Goal: Task Accomplishment & Management: Use online tool/utility

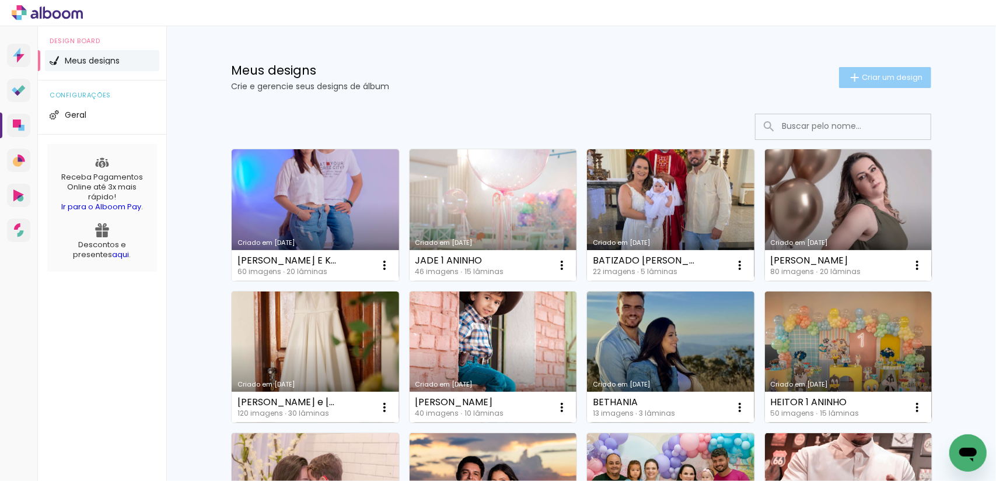
click at [499, 78] on span "Criar um design" at bounding box center [892, 78] width 61 height 8
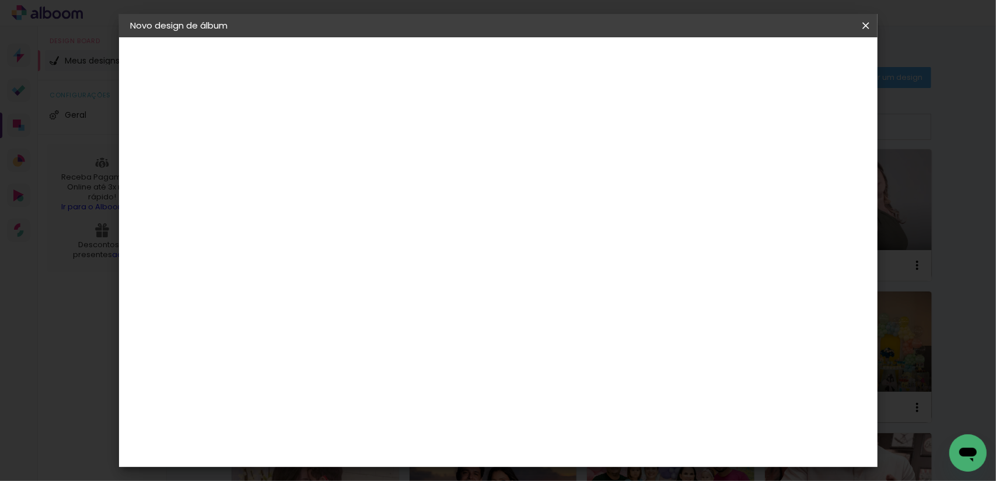
click at [321, 160] on input at bounding box center [321, 157] width 0 height 18
type input "[PERSON_NAME]"
type paper-input "[PERSON_NAME]"
click at [0, 0] on slot "Avançar" at bounding box center [0, 0] width 0 height 0
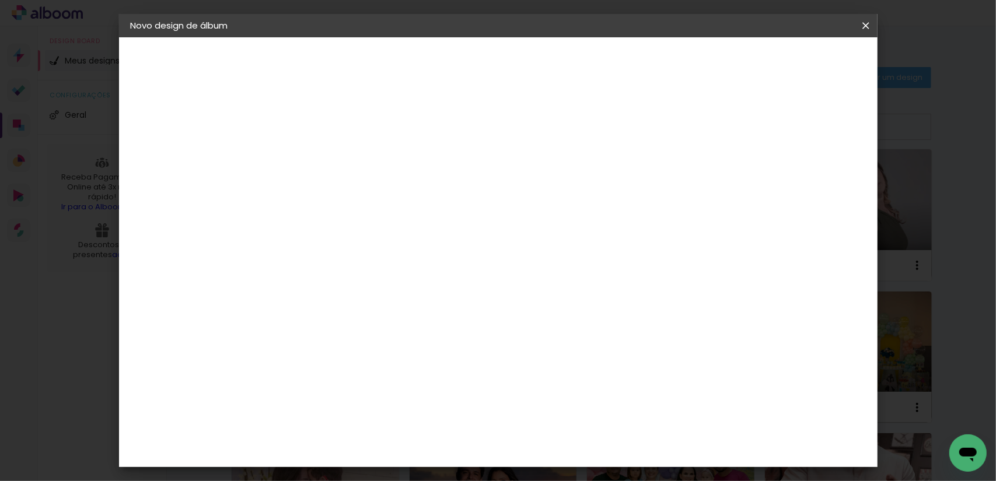
click at [0, 0] on slot "Avançar" at bounding box center [0, 0] width 0 height 0
click at [482, 442] on span "30.5 × 60 cm" at bounding box center [462, 454] width 39 height 24
click at [0, 0] on slot "Avançar" at bounding box center [0, 0] width 0 height 0
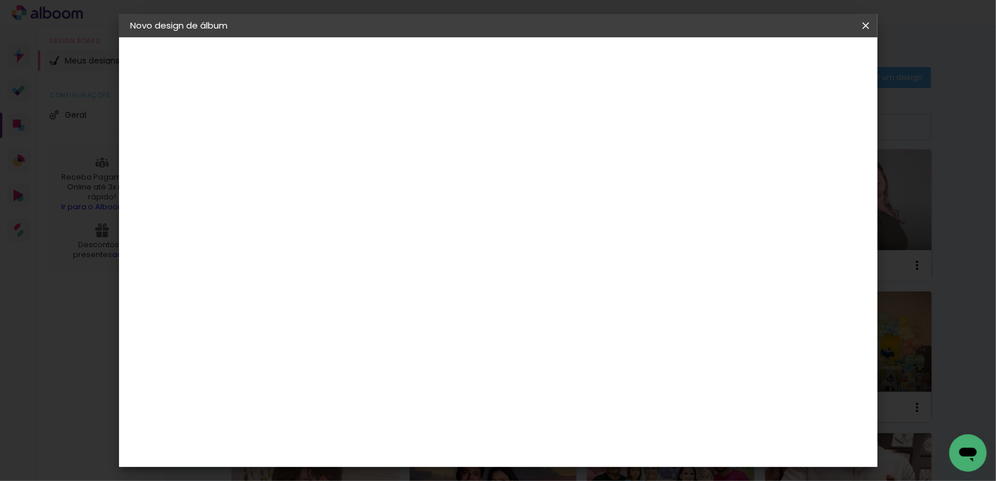
click at [499, 61] on span "Iniciar design" at bounding box center [718, 62] width 53 height 8
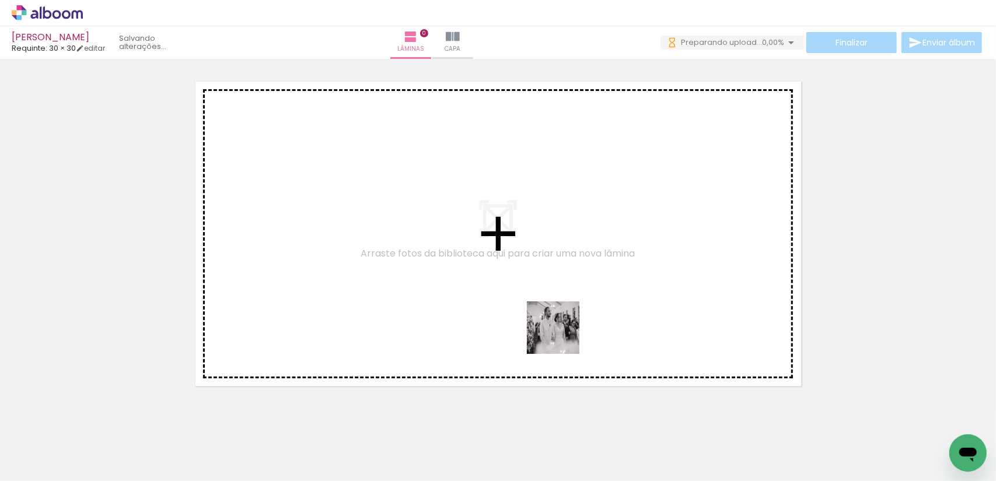
drag, startPoint x: 442, startPoint y: 446, endPoint x: 614, endPoint y: 286, distance: 235.3
click at [499, 261] on quentale-workspace at bounding box center [498, 240] width 996 height 481
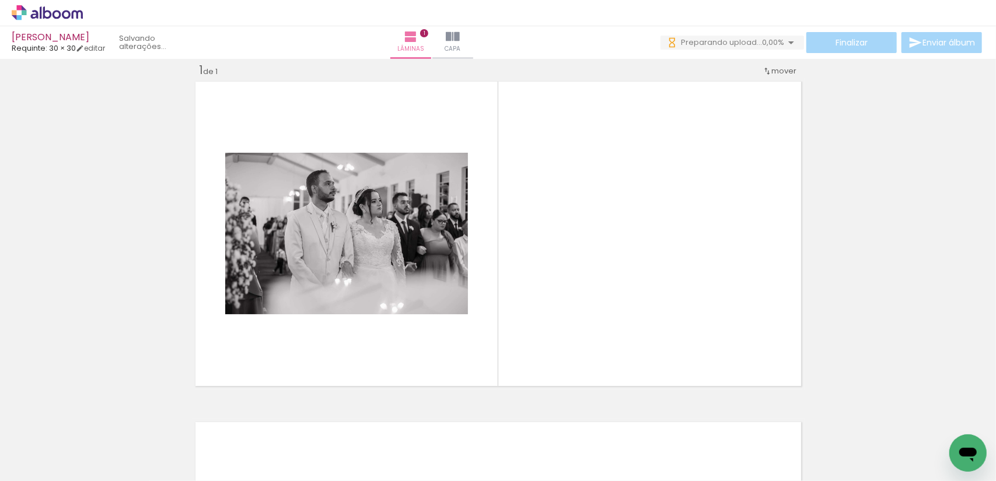
scroll to position [15, 0]
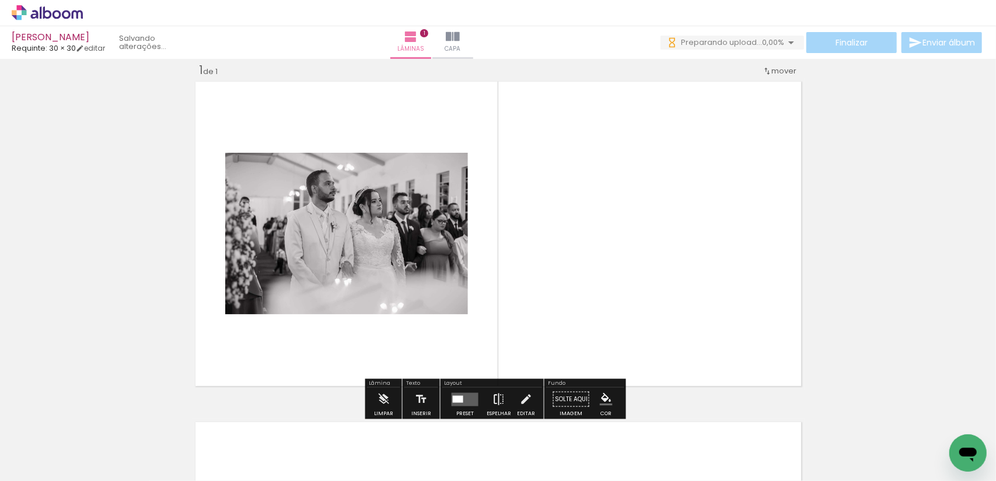
click at [499, 391] on paper-button "Espelhar" at bounding box center [499, 403] width 30 height 30
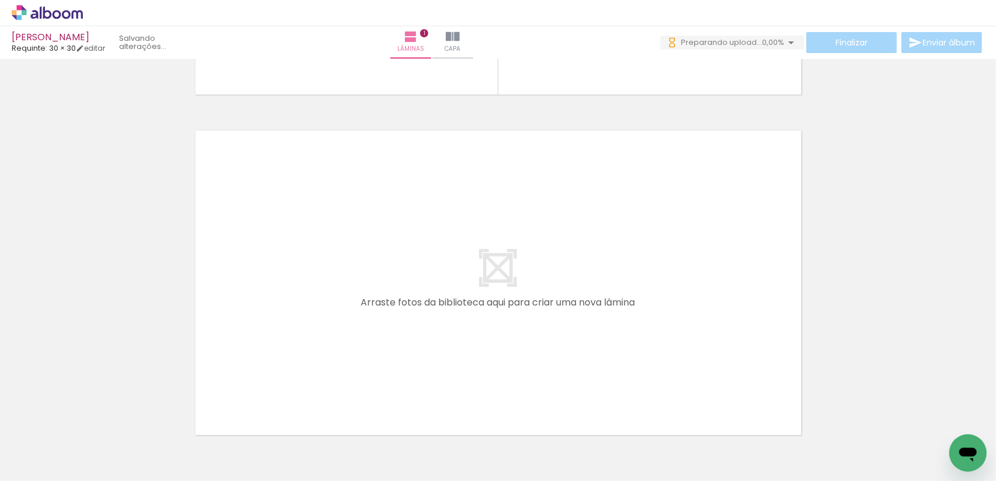
scroll to position [0, 641]
drag, startPoint x: 264, startPoint y: 438, endPoint x: 316, endPoint y: 332, distance: 118.2
click at [316, 332] on quentale-workspace at bounding box center [498, 240] width 996 height 481
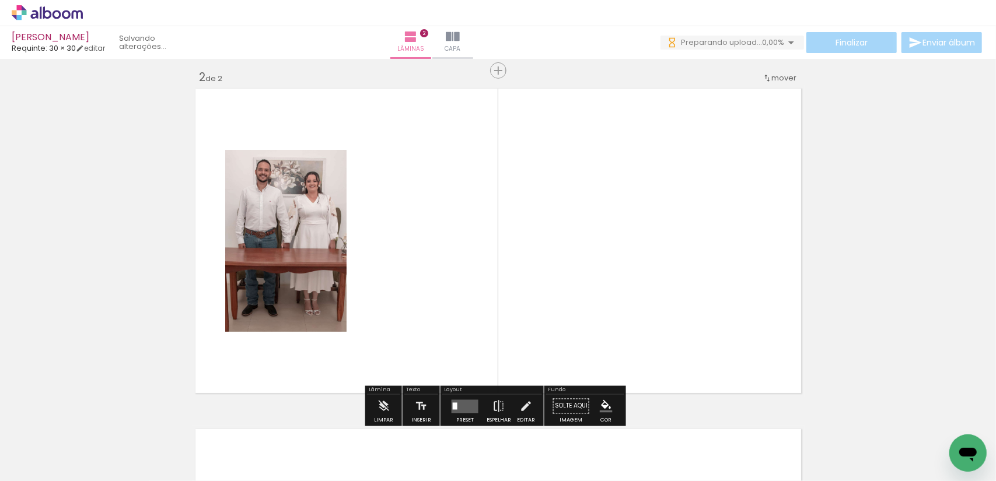
scroll to position [355, 0]
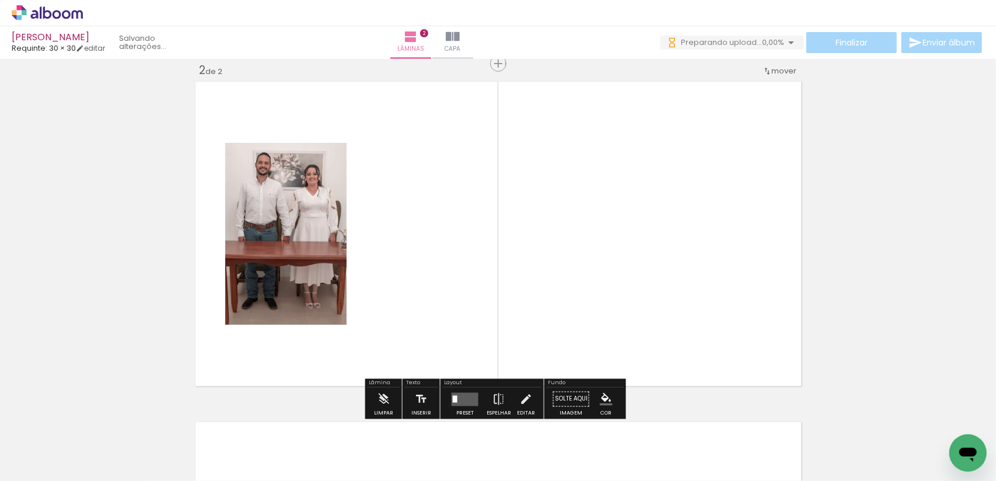
drag, startPoint x: 420, startPoint y: 302, endPoint x: 473, endPoint y: 355, distance: 74.7
click at [422, 292] on quentale-workspace at bounding box center [498, 240] width 996 height 481
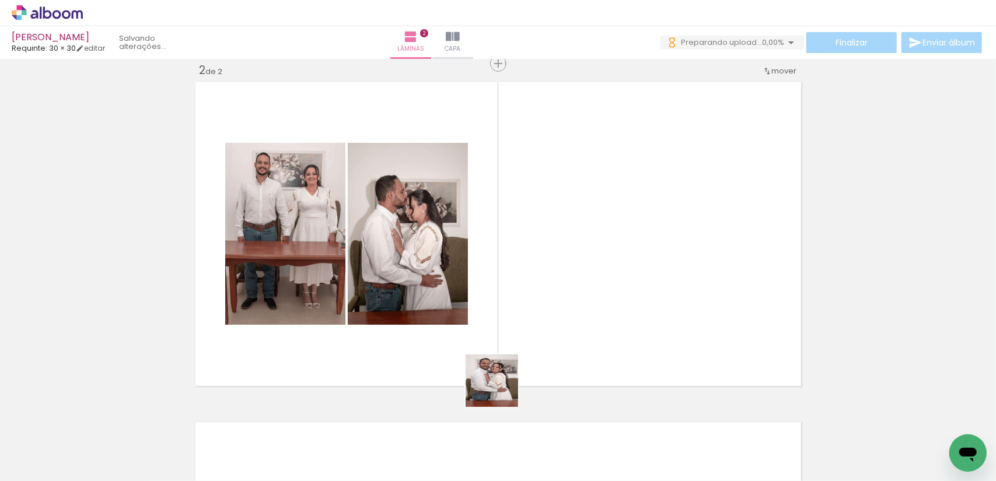
drag, startPoint x: 501, startPoint y: 390, endPoint x: 530, endPoint y: 438, distance: 56.0
click at [499, 350] on quentale-workspace at bounding box center [498, 240] width 996 height 481
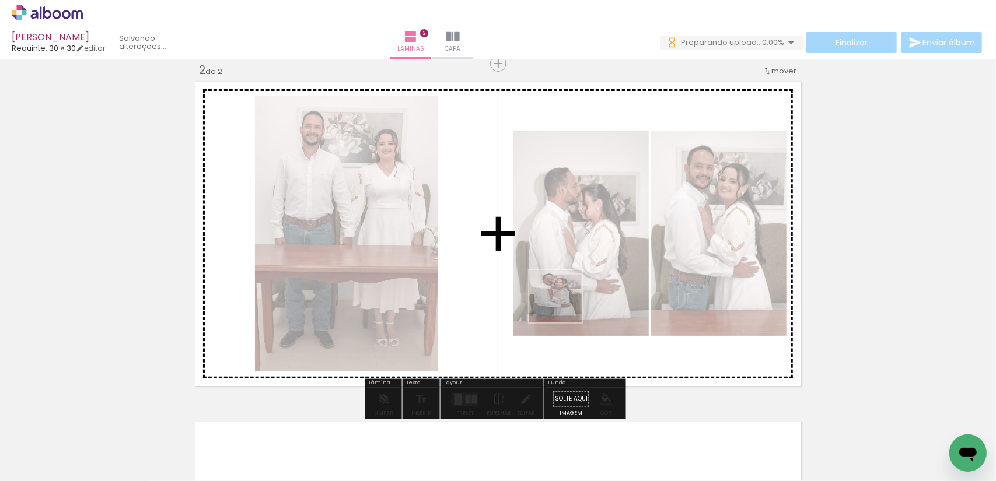
drag, startPoint x: 564, startPoint y: 305, endPoint x: 597, endPoint y: 285, distance: 39.0
click at [499, 262] on quentale-workspace at bounding box center [498, 240] width 996 height 481
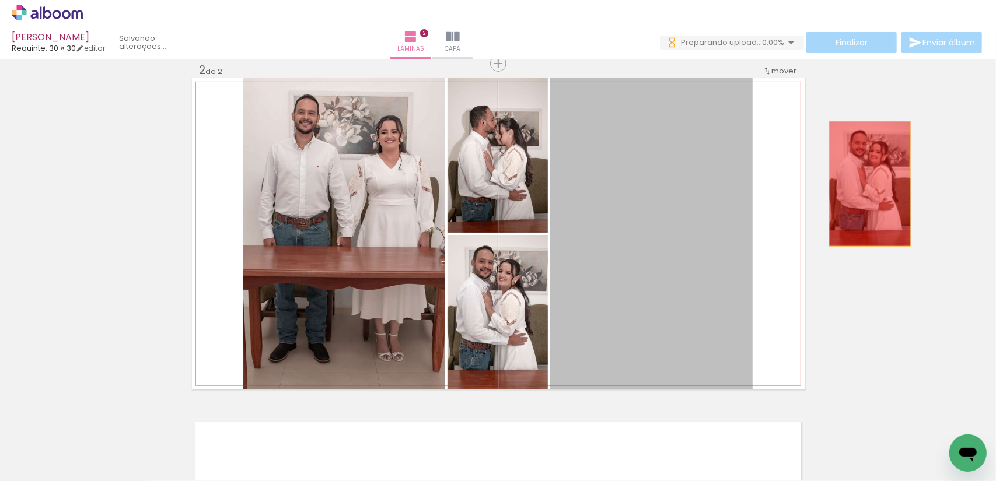
drag, startPoint x: 857, startPoint y: 186, endPoint x: 907, endPoint y: 177, distance: 50.9
click at [499, 177] on div "Inserir lâmina 1 de 2 Inserir lâmina 2 de 2" at bounding box center [498, 219] width 996 height 1023
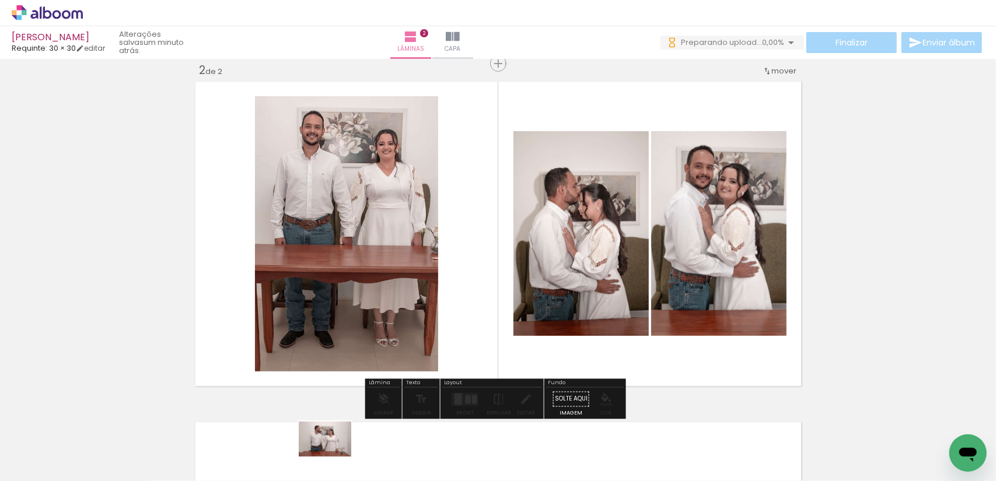
drag, startPoint x: 331, startPoint y: 447, endPoint x: 334, endPoint y: 459, distance: 11.9
click at [334, 459] on div at bounding box center [325, 442] width 58 height 39
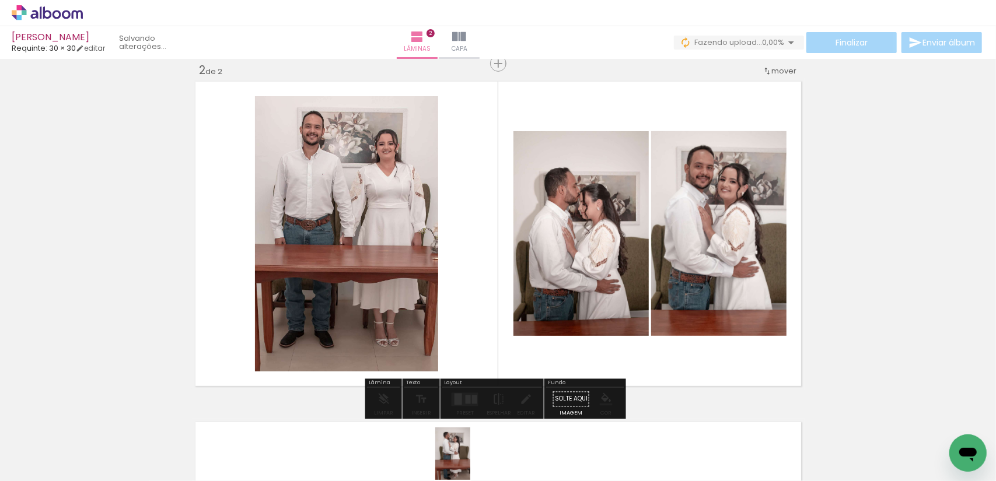
drag, startPoint x: 470, startPoint y: 444, endPoint x: 470, endPoint y: 464, distance: 19.8
click at [470, 464] on div at bounding box center [455, 442] width 39 height 58
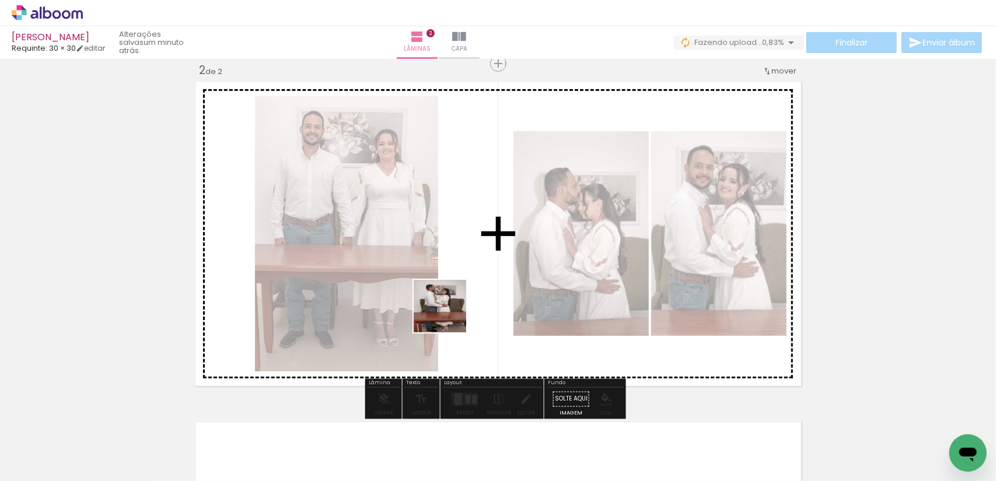
drag, startPoint x: 454, startPoint y: 439, endPoint x: 449, endPoint y: 314, distance: 125.0
click at [449, 314] on quentale-workspace at bounding box center [498, 240] width 996 height 481
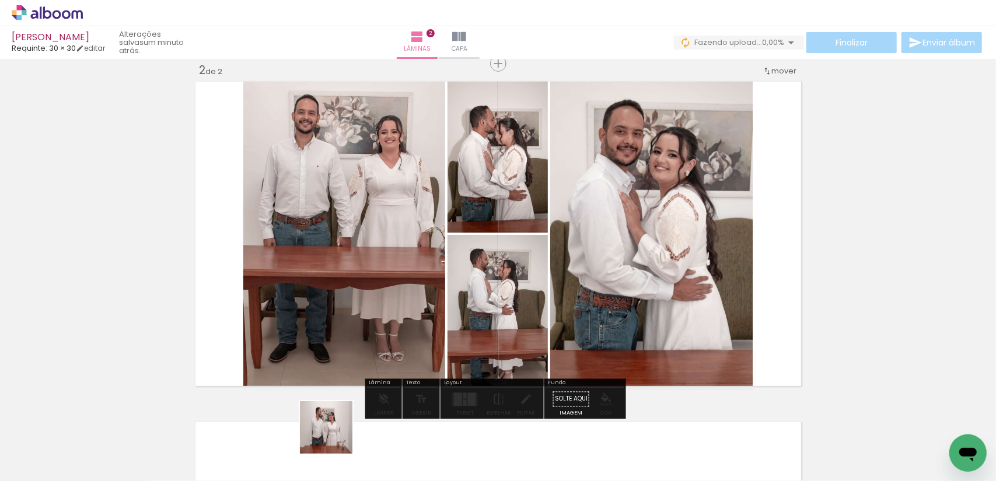
drag, startPoint x: 335, startPoint y: 436, endPoint x: 395, endPoint y: 320, distance: 131.2
click at [383, 314] on quentale-workspace at bounding box center [498, 240] width 996 height 481
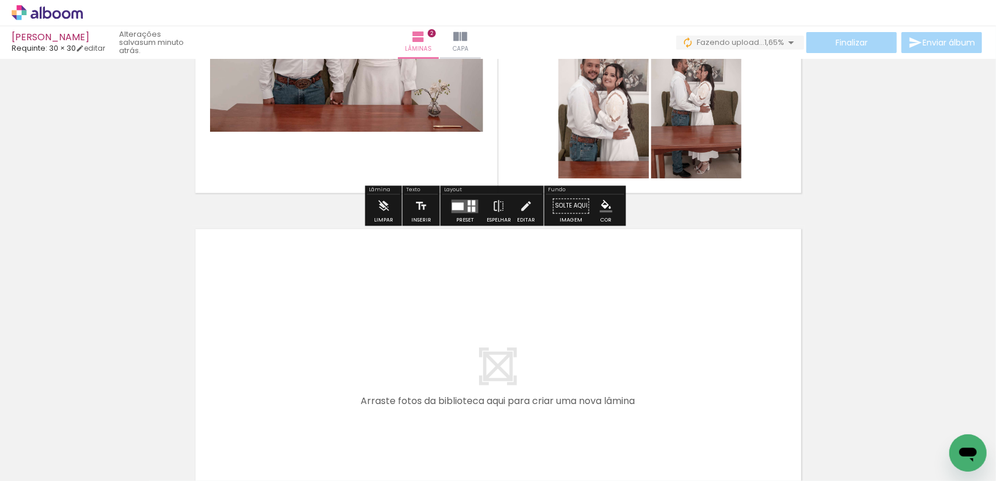
scroll to position [589, 0]
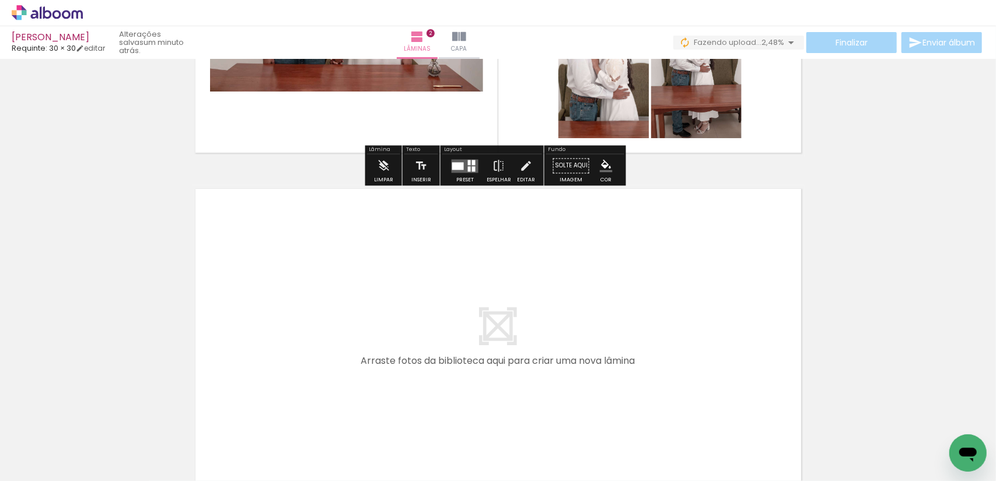
drag, startPoint x: 349, startPoint y: 411, endPoint x: 427, endPoint y: 449, distance: 86.1
click at [370, 367] on quentale-workspace at bounding box center [498, 240] width 996 height 481
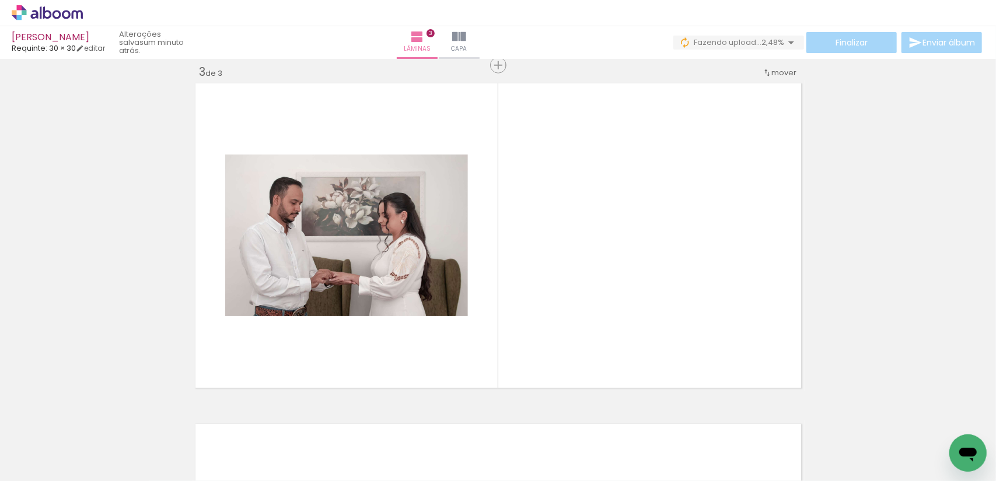
scroll to position [696, 0]
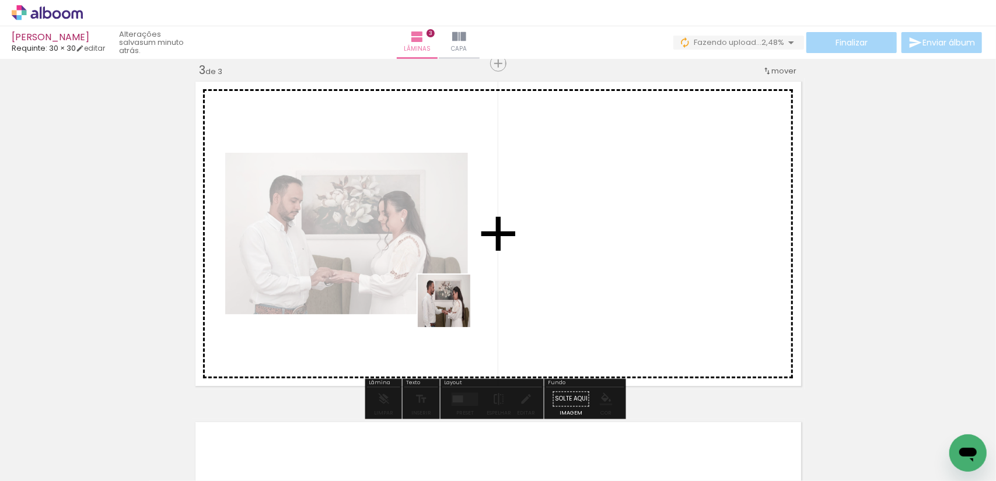
drag, startPoint x: 431, startPoint y: 439, endPoint x: 506, endPoint y: 411, distance: 80.3
click at [459, 303] on quentale-workspace at bounding box center [498, 240] width 996 height 481
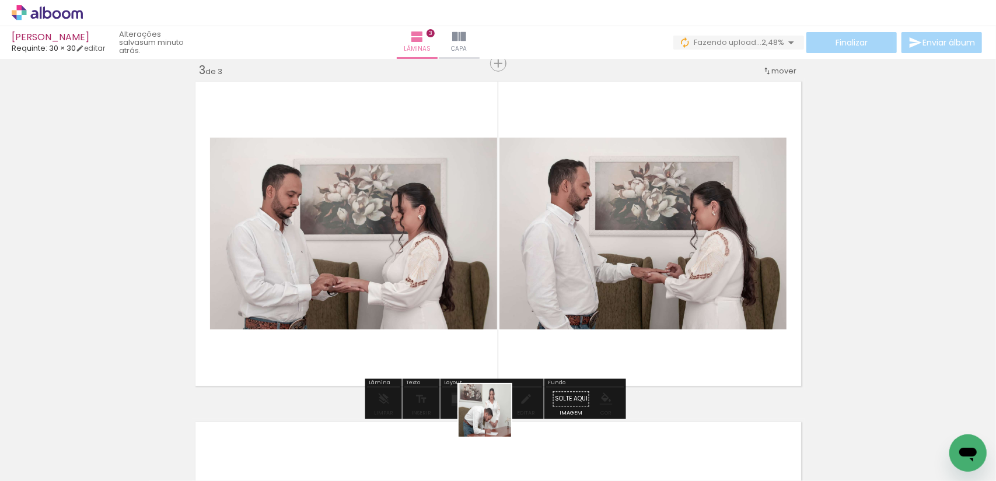
drag, startPoint x: 494, startPoint y: 435, endPoint x: 547, endPoint y: 423, distance: 54.4
click at [499, 341] on quentale-workspace at bounding box center [498, 240] width 996 height 481
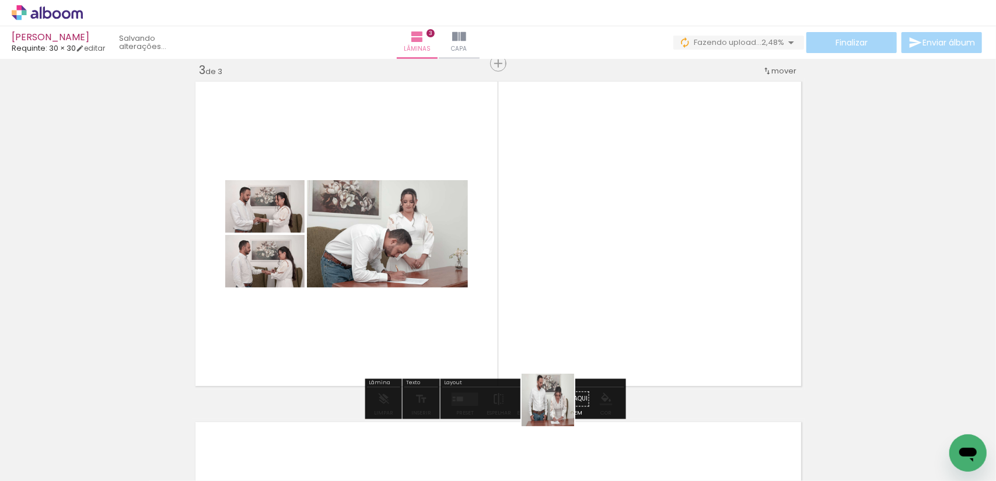
drag, startPoint x: 548, startPoint y: 441, endPoint x: 649, endPoint y: 432, distance: 100.7
click at [499, 326] on quentale-workspace at bounding box center [498, 240] width 996 height 481
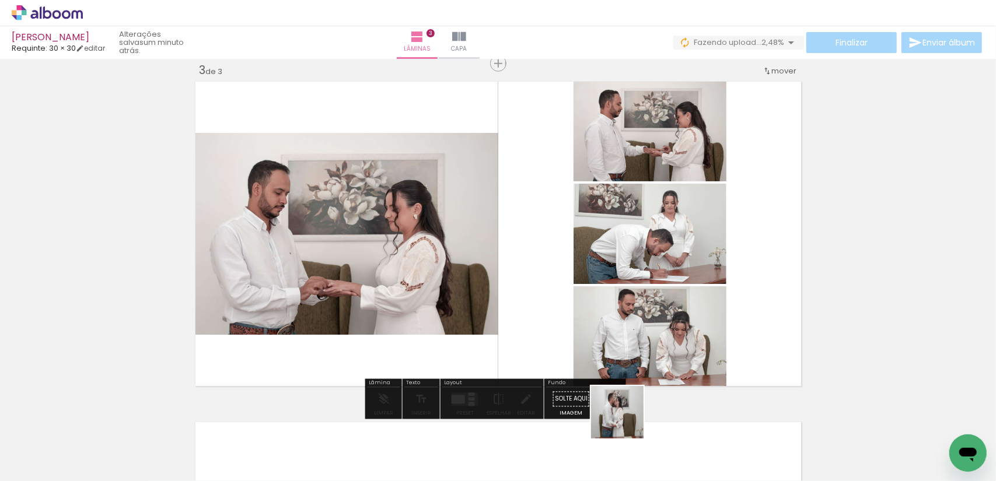
drag, startPoint x: 625, startPoint y: 429, endPoint x: 643, endPoint y: 273, distance: 156.8
click at [499, 281] on quentale-workspace at bounding box center [498, 240] width 996 height 481
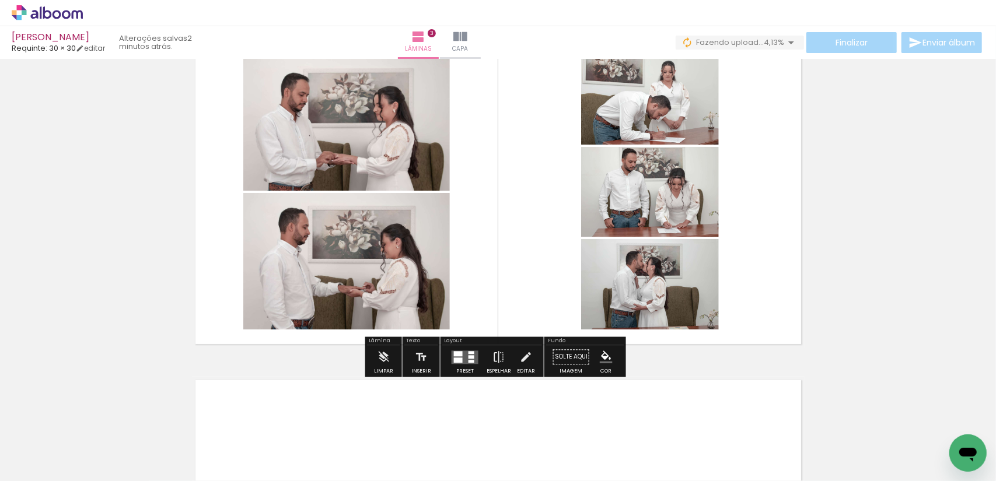
scroll to position [754, 0]
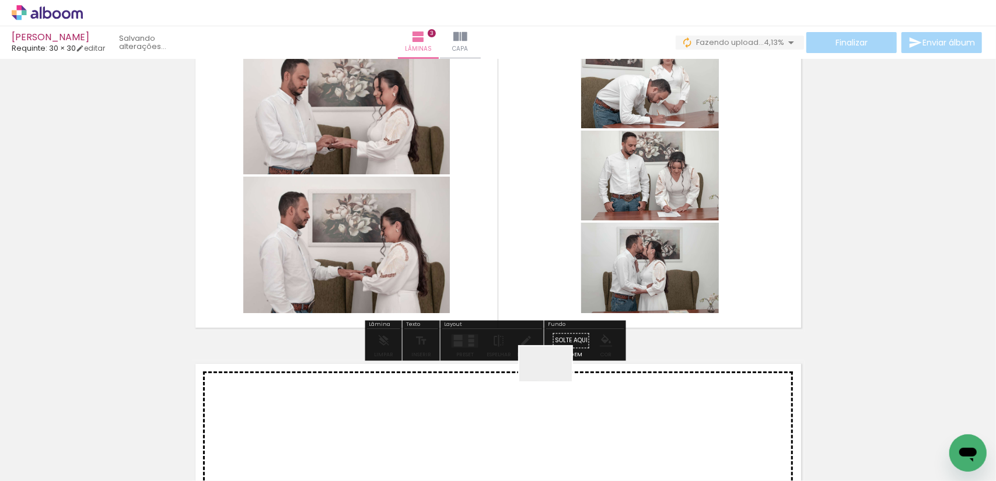
drag, startPoint x: 537, startPoint y: 435, endPoint x: 636, endPoint y: 260, distance: 201.2
click at [499, 209] on quentale-workspace at bounding box center [498, 240] width 996 height 481
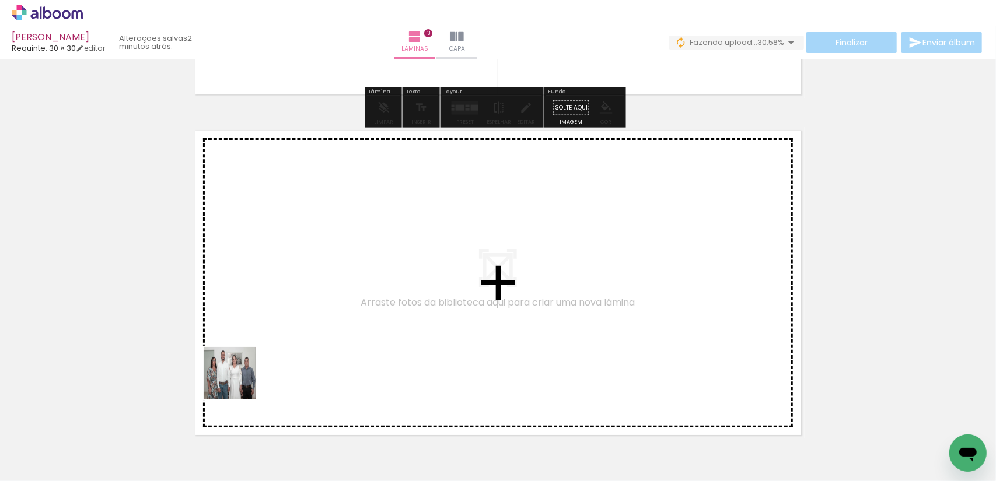
drag, startPoint x: 229, startPoint y: 390, endPoint x: 273, endPoint y: 430, distance: 59.5
click at [254, 377] on quentale-workspace at bounding box center [498, 240] width 996 height 481
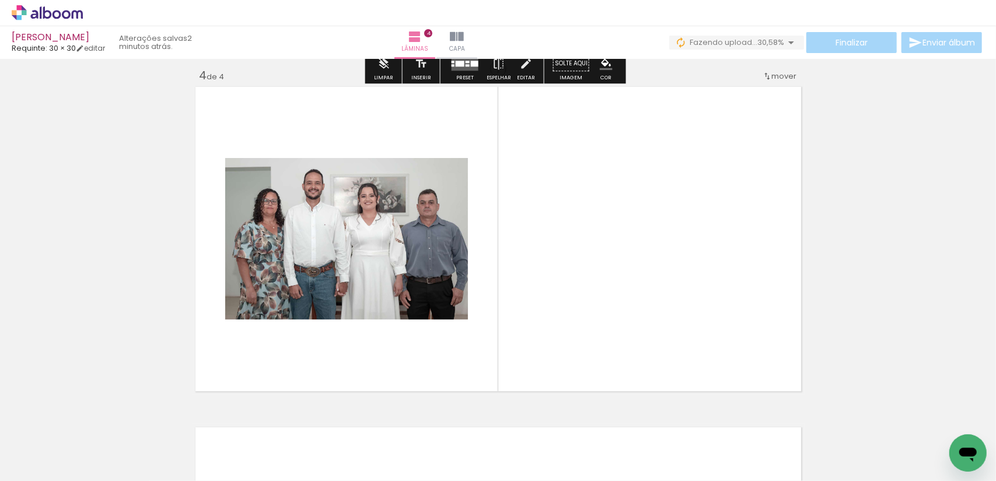
drag, startPoint x: 273, startPoint y: 437, endPoint x: 363, endPoint y: 319, distance: 148.2
click at [355, 306] on quentale-workspace at bounding box center [498, 240] width 996 height 481
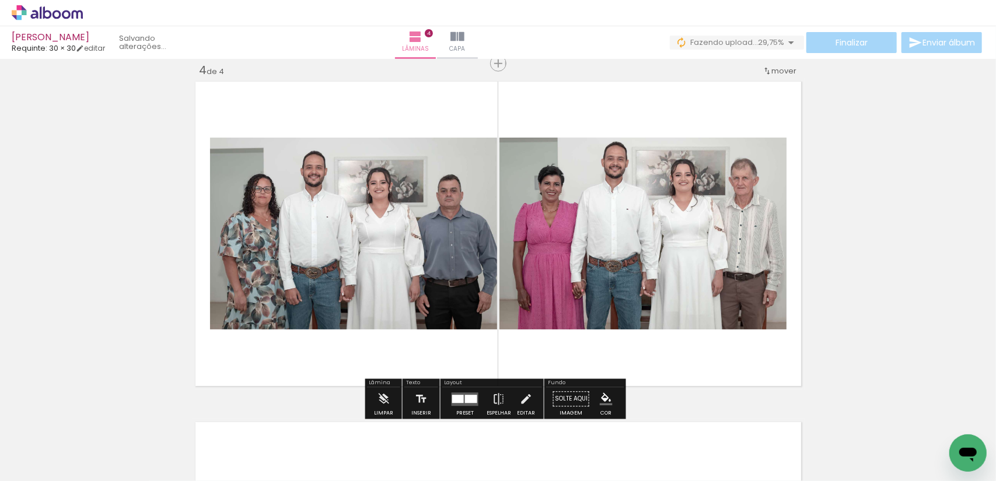
scroll to position [1037, 0]
drag, startPoint x: 350, startPoint y: 439, endPoint x: 409, endPoint y: 439, distance: 58.9
click at [379, 366] on quentale-workspace at bounding box center [498, 240] width 996 height 481
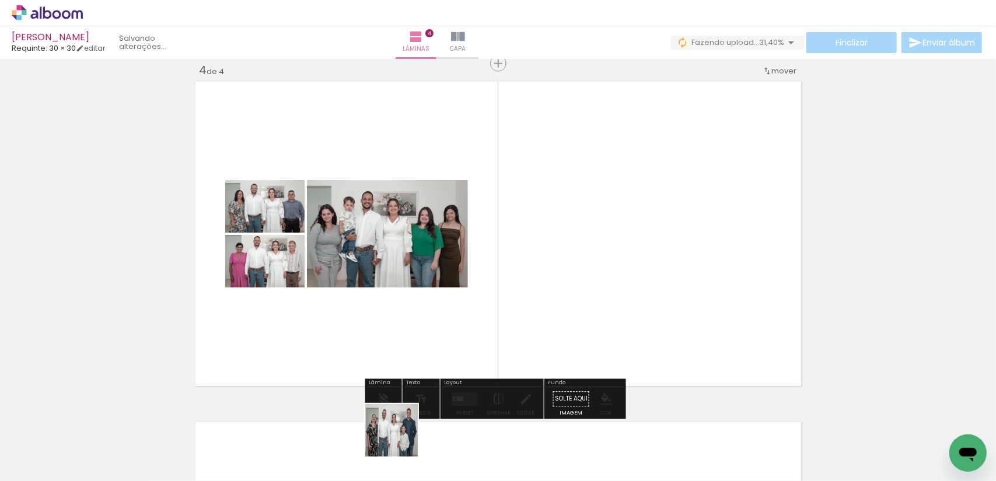
drag, startPoint x: 400, startPoint y: 439, endPoint x: 453, endPoint y: 389, distance: 72.6
click at [422, 327] on quentale-workspace at bounding box center [498, 240] width 996 height 481
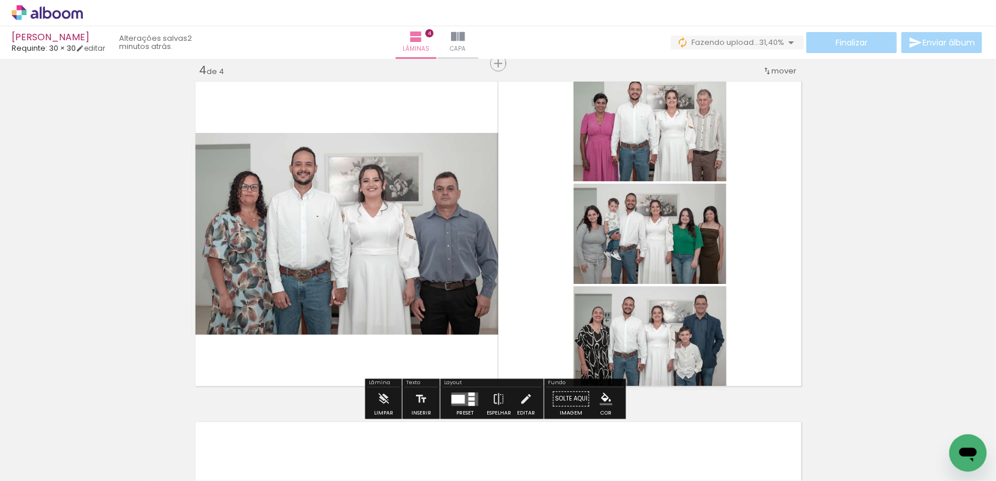
drag, startPoint x: 456, startPoint y: 439, endPoint x: 473, endPoint y: 305, distance: 135.8
click at [473, 305] on quentale-workspace at bounding box center [498, 240] width 996 height 481
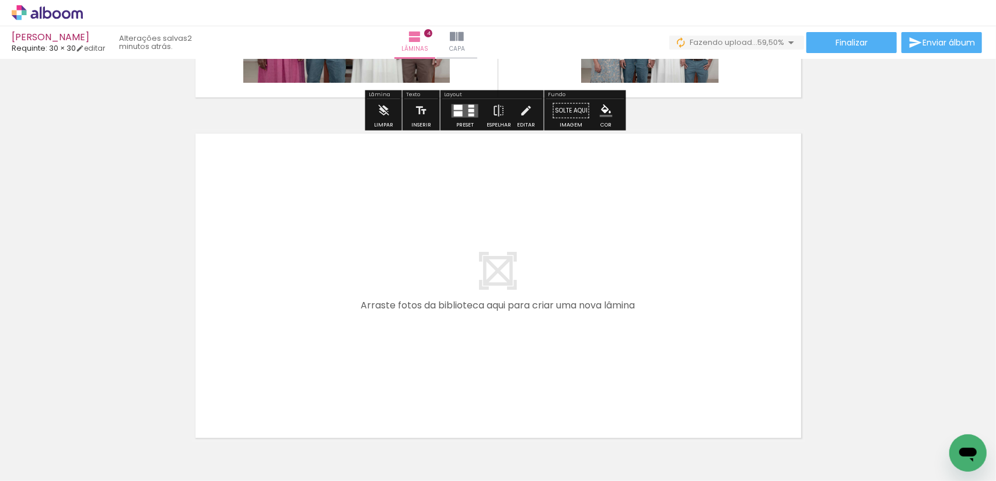
scroll to position [1328, 0]
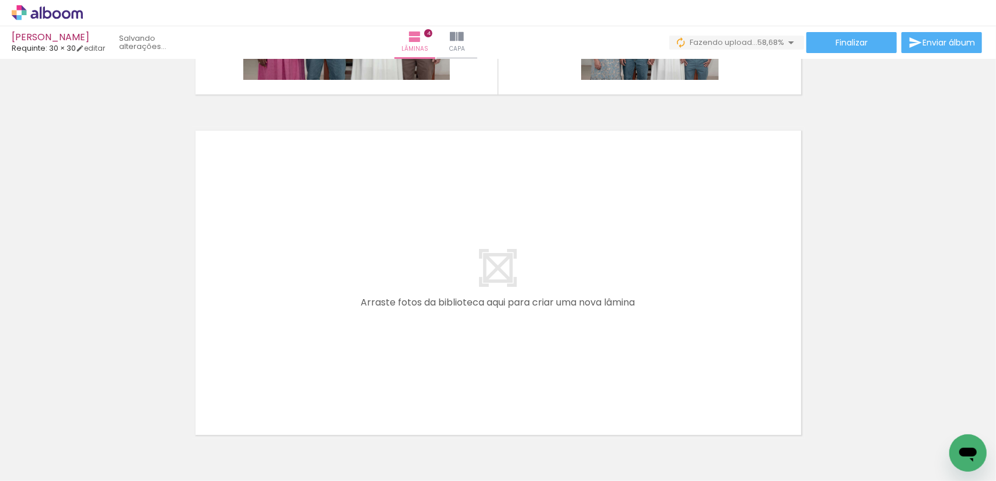
drag, startPoint x: 252, startPoint y: 441, endPoint x: 308, endPoint y: 443, distance: 56.0
click at [274, 341] on quentale-workspace at bounding box center [498, 240] width 996 height 481
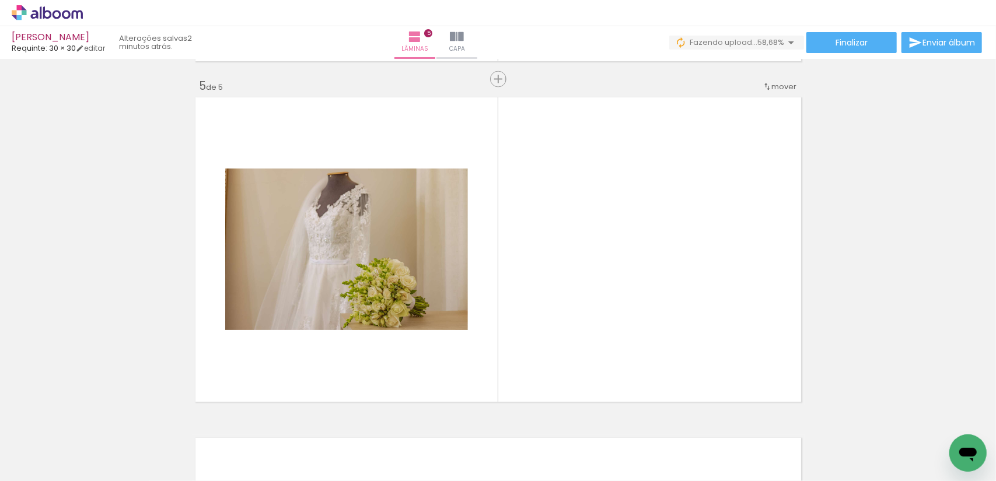
scroll to position [1377, 0]
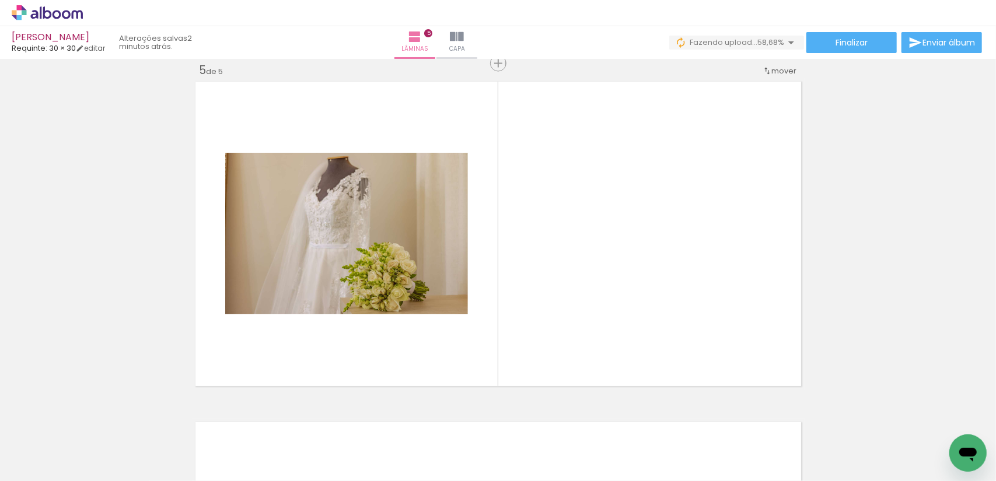
drag, startPoint x: 309, startPoint y: 449, endPoint x: 398, endPoint y: 350, distance: 133.0
click at [359, 338] on quentale-workspace at bounding box center [498, 240] width 996 height 481
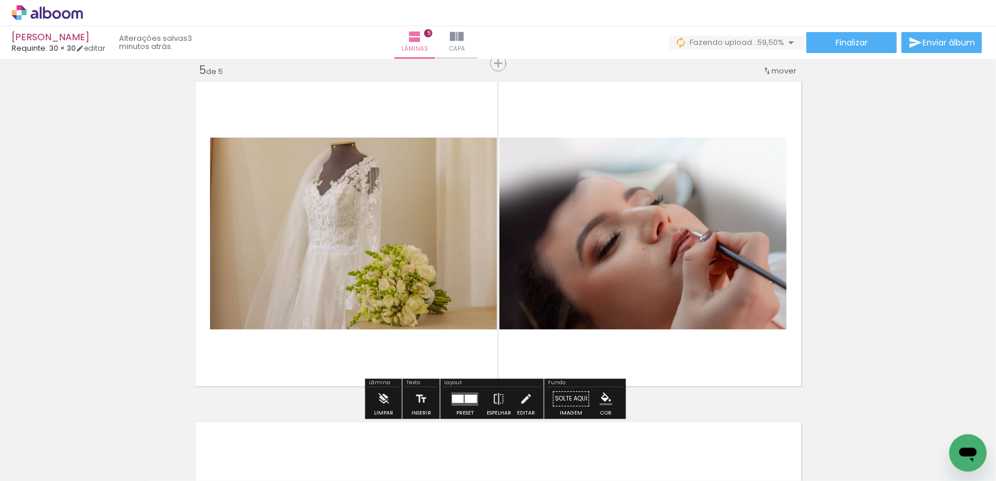
drag, startPoint x: 503, startPoint y: 444, endPoint x: 560, endPoint y: 375, distance: 89.1
click at [499, 284] on quentale-workspace at bounding box center [498, 240] width 996 height 481
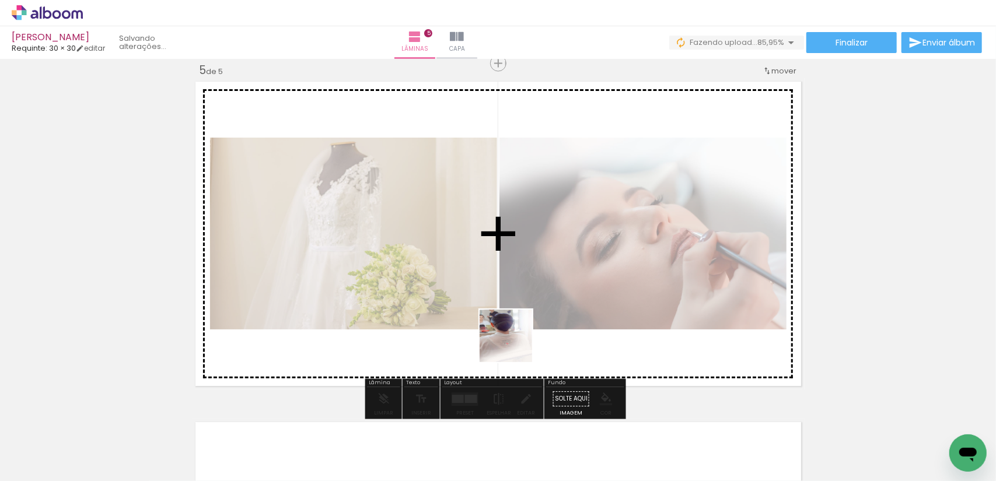
drag, startPoint x: 431, startPoint y: 446, endPoint x: 519, endPoint y: 338, distance: 139.3
click at [499, 337] on quentale-workspace at bounding box center [498, 240] width 996 height 481
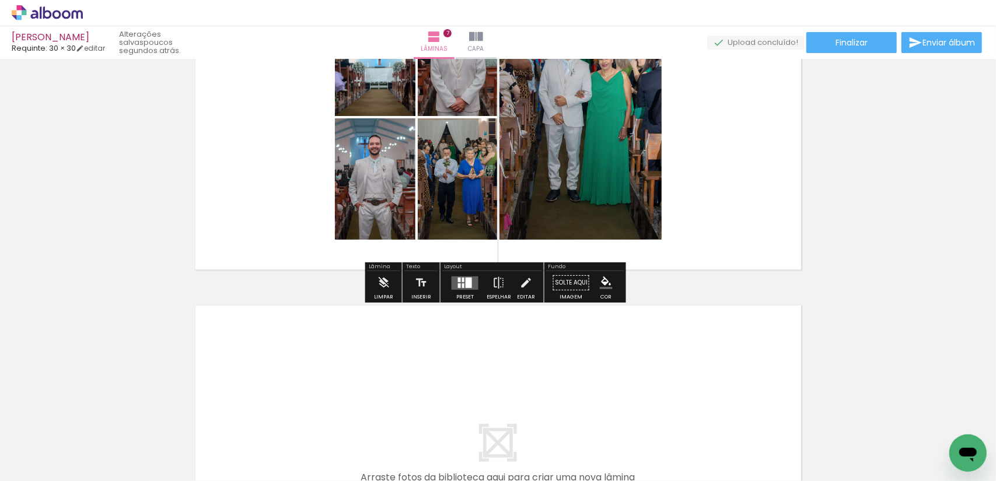
scroll to position [0, 2421]
drag, startPoint x: 507, startPoint y: 443, endPoint x: 552, endPoint y: 439, distance: 45.7
click at [512, 375] on quentale-workspace at bounding box center [498, 240] width 996 height 481
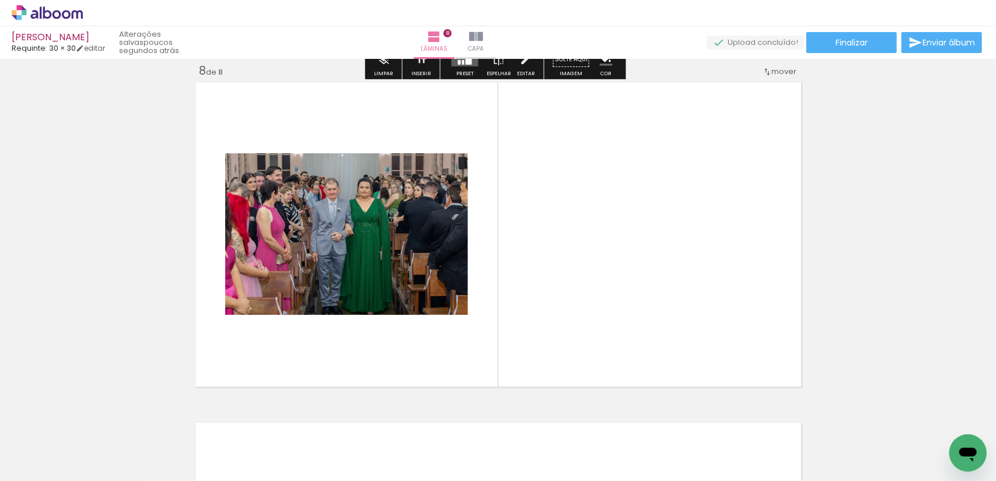
drag, startPoint x: 561, startPoint y: 396, endPoint x: 575, endPoint y: 381, distance: 20.6
click at [566, 382] on quentale-workspace at bounding box center [498, 240] width 996 height 481
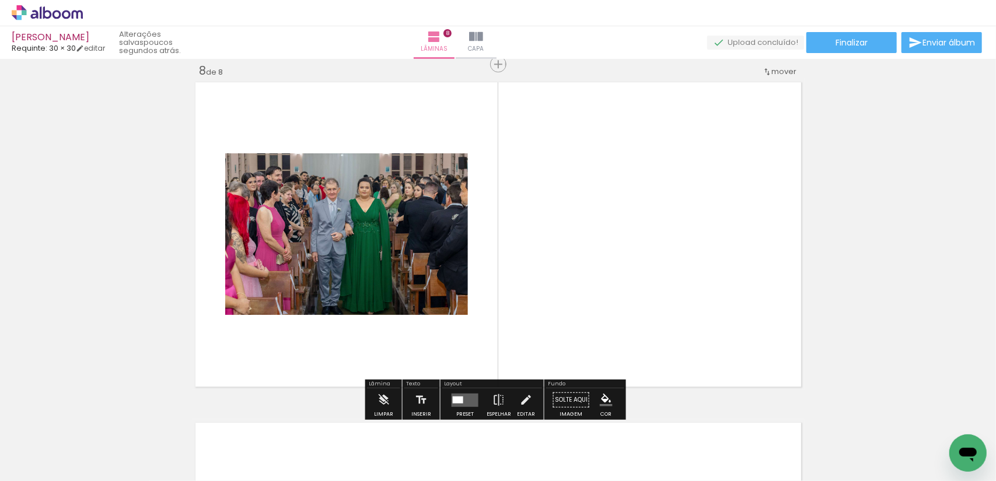
scroll to position [2400, 0]
drag, startPoint x: 568, startPoint y: 339, endPoint x: 548, endPoint y: 418, distance: 81.8
click at [571, 287] on quentale-workspace at bounding box center [498, 240] width 996 height 481
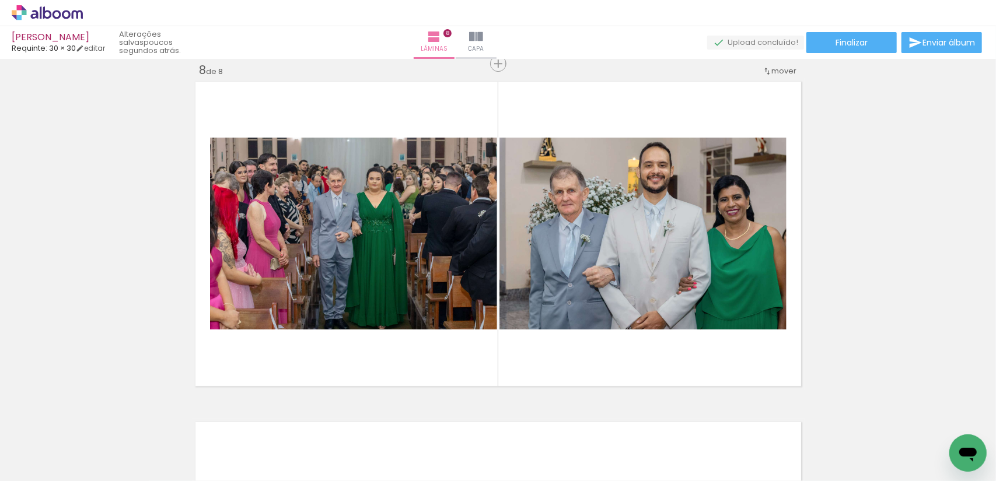
scroll to position [0, 2719]
drag, startPoint x: 351, startPoint y: 401, endPoint x: 403, endPoint y: 401, distance: 51.3
click at [387, 317] on quentale-workspace at bounding box center [498, 240] width 996 height 481
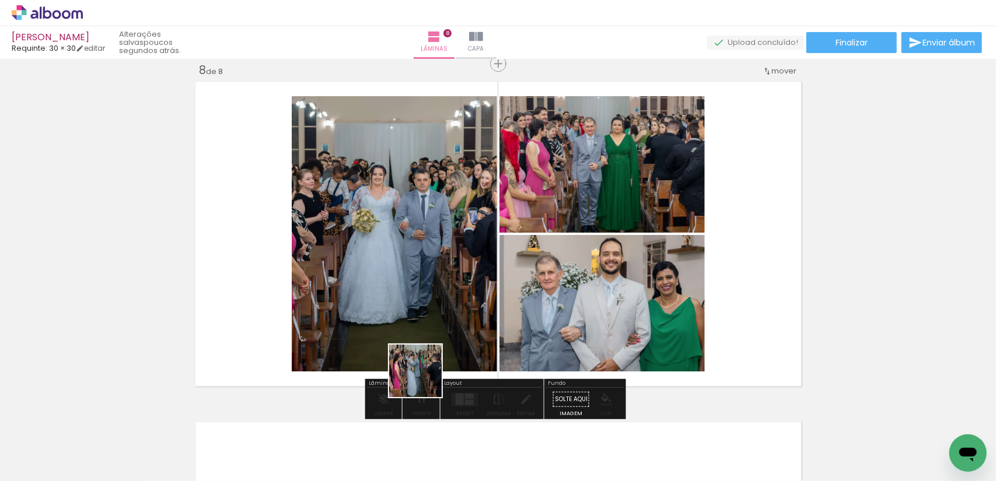
drag, startPoint x: 405, startPoint y: 430, endPoint x: 459, endPoint y: 345, distance: 99.9
click at [449, 327] on quentale-workspace at bounding box center [498, 240] width 996 height 481
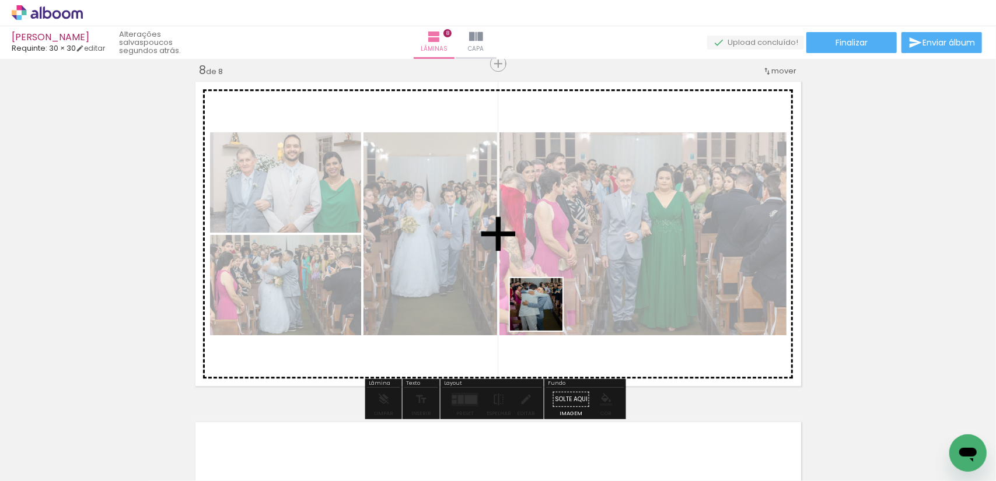
drag, startPoint x: 481, startPoint y: 445, endPoint x: 537, endPoint y: 357, distance: 104.2
click at [546, 313] on quentale-workspace at bounding box center [498, 240] width 996 height 481
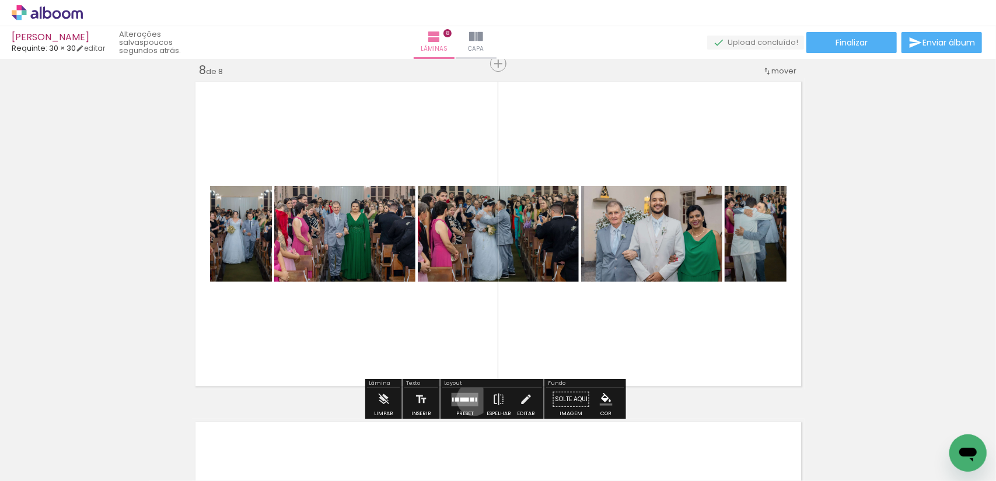
drag, startPoint x: 471, startPoint y: 398, endPoint x: 670, endPoint y: 313, distance: 216.9
click at [471, 398] on quentale-layouter at bounding box center [465, 399] width 27 height 13
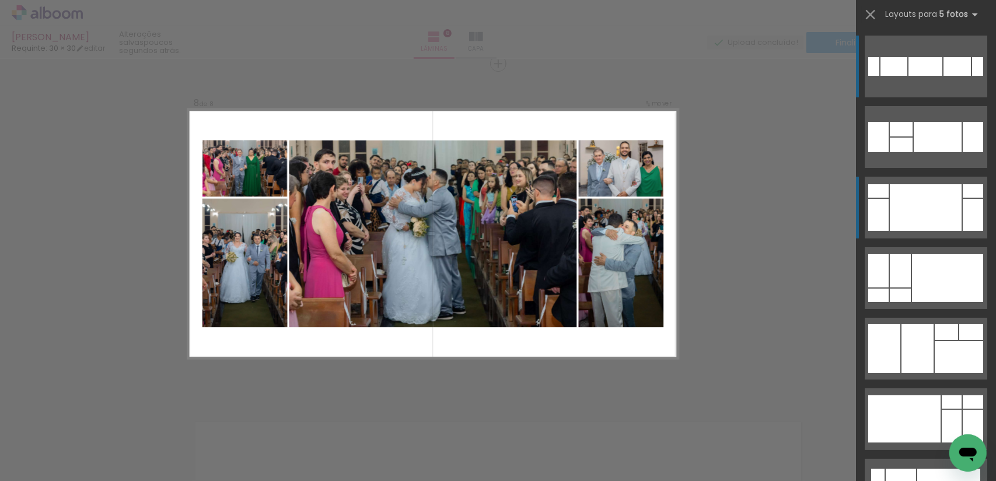
click at [957, 214] on div at bounding box center [926, 207] width 72 height 47
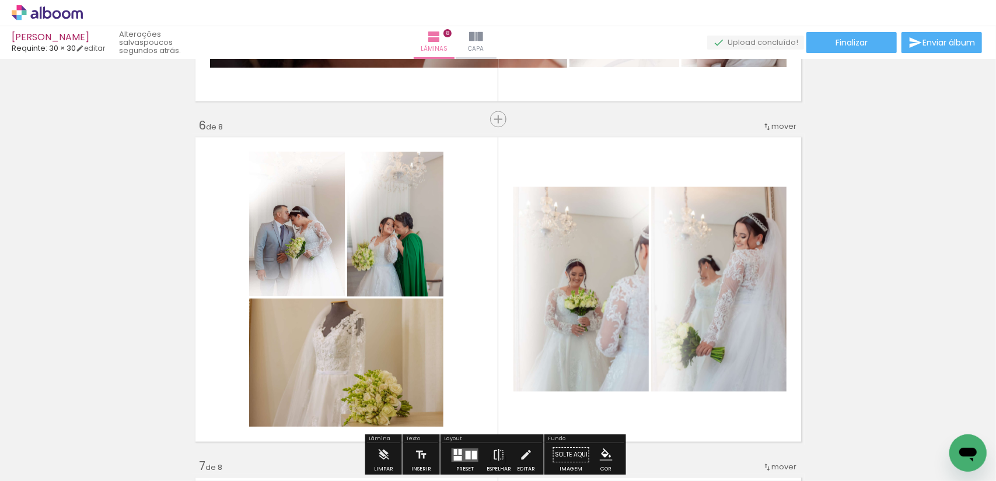
scroll to position [1583, 0]
